Goal: Find specific page/section: Find specific page/section

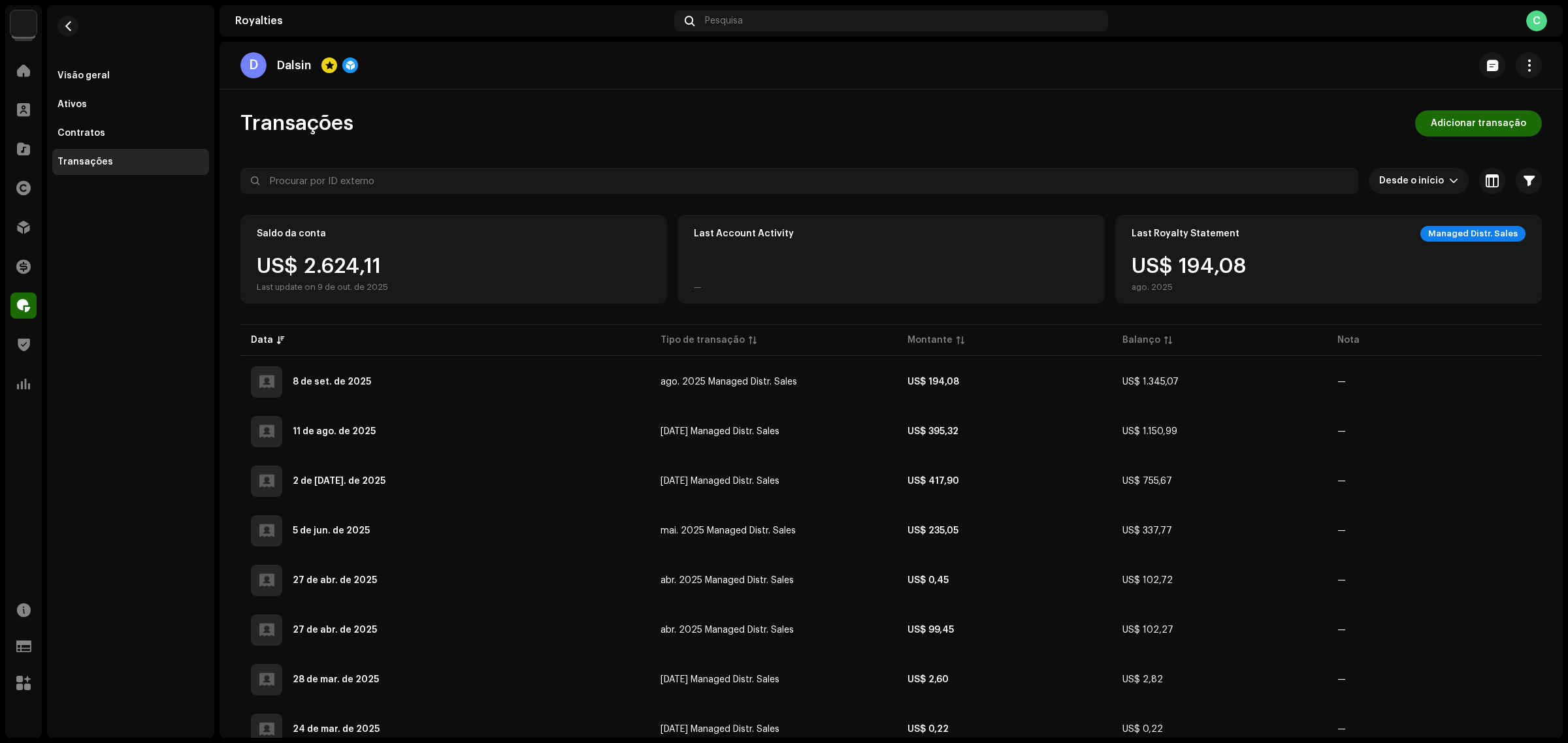
click at [1533, 27] on div "C" at bounding box center [1537, 21] width 21 height 21
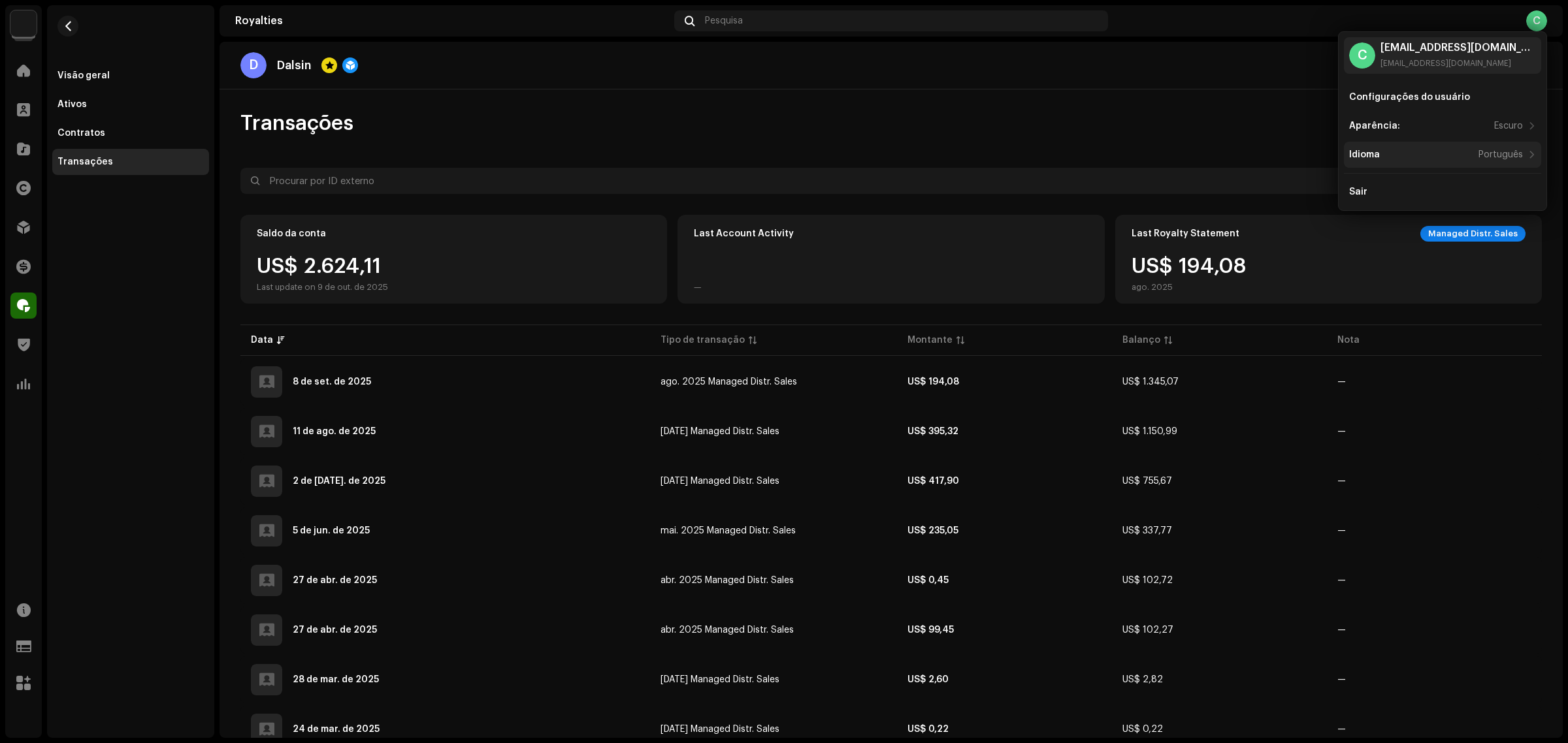
click at [1425, 146] on div "Idioma Português" at bounding box center [1443, 155] width 197 height 27
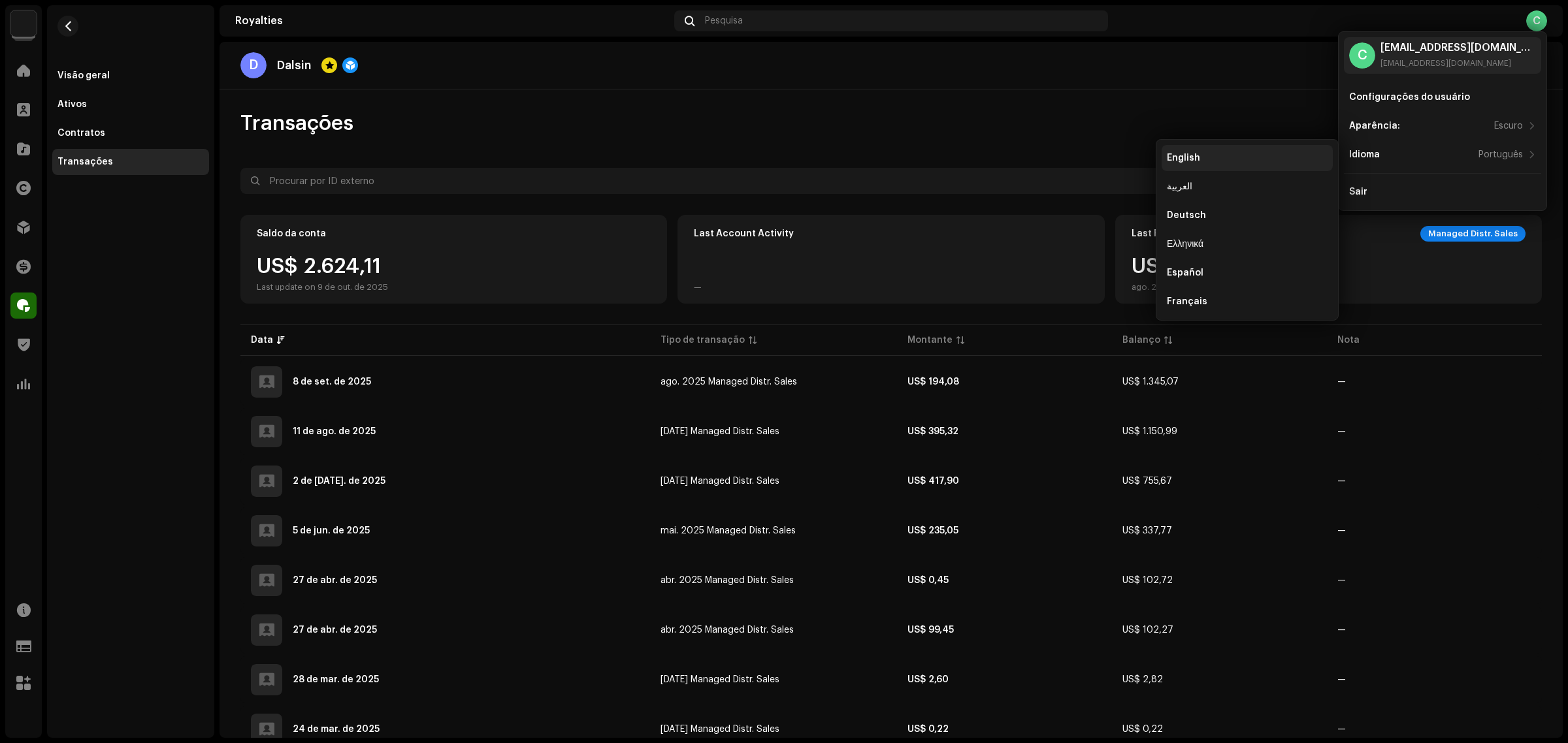
click at [1229, 170] on div "English" at bounding box center [1247, 158] width 171 height 27
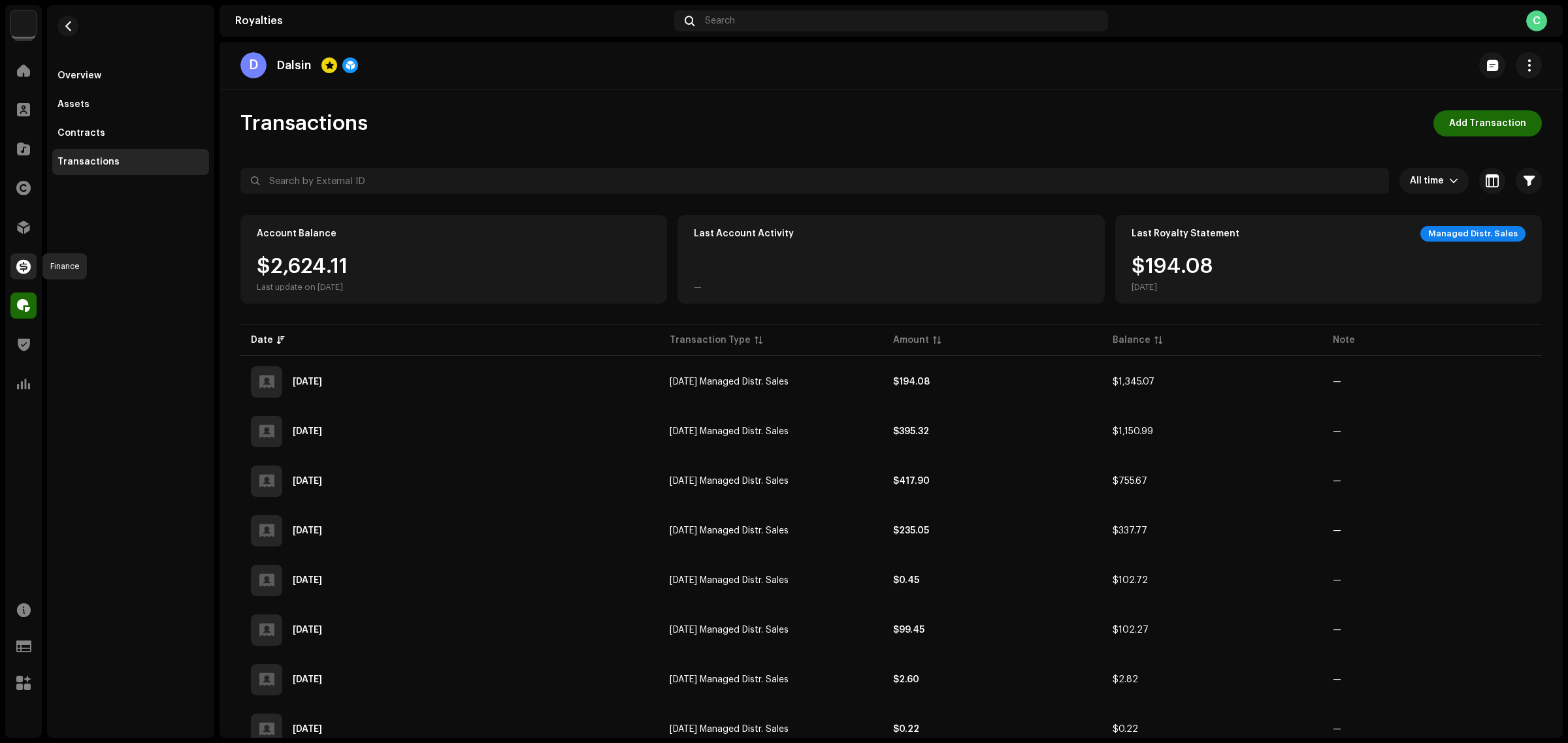
click at [25, 262] on span at bounding box center [23, 266] width 14 height 10
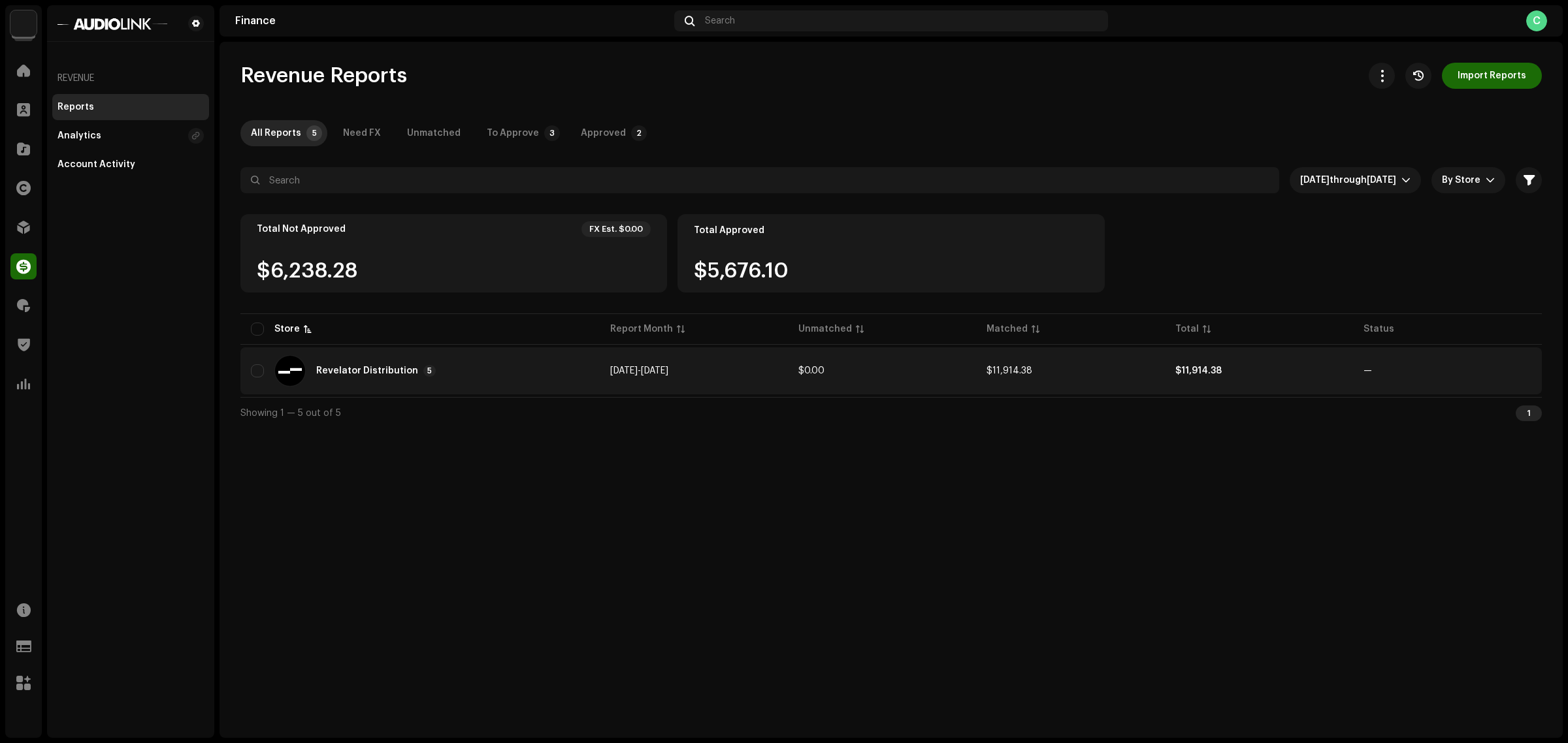
click at [454, 363] on div "Revelator Distribution 5" at bounding box center [419, 370] width 338 height 31
